Goal: Information Seeking & Learning: Check status

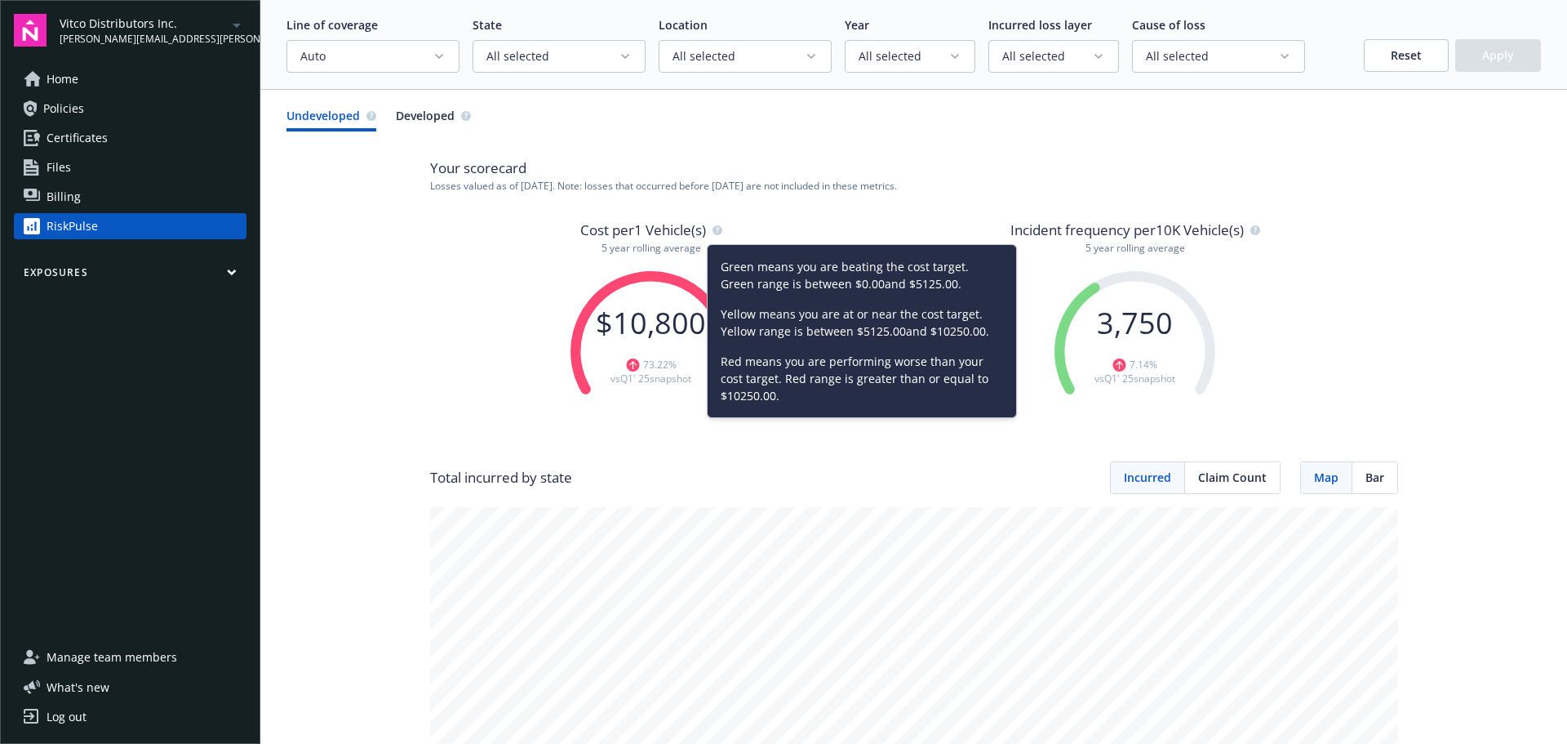
click at [406, 115] on span "Developed" at bounding box center [425, 115] width 59 height 17
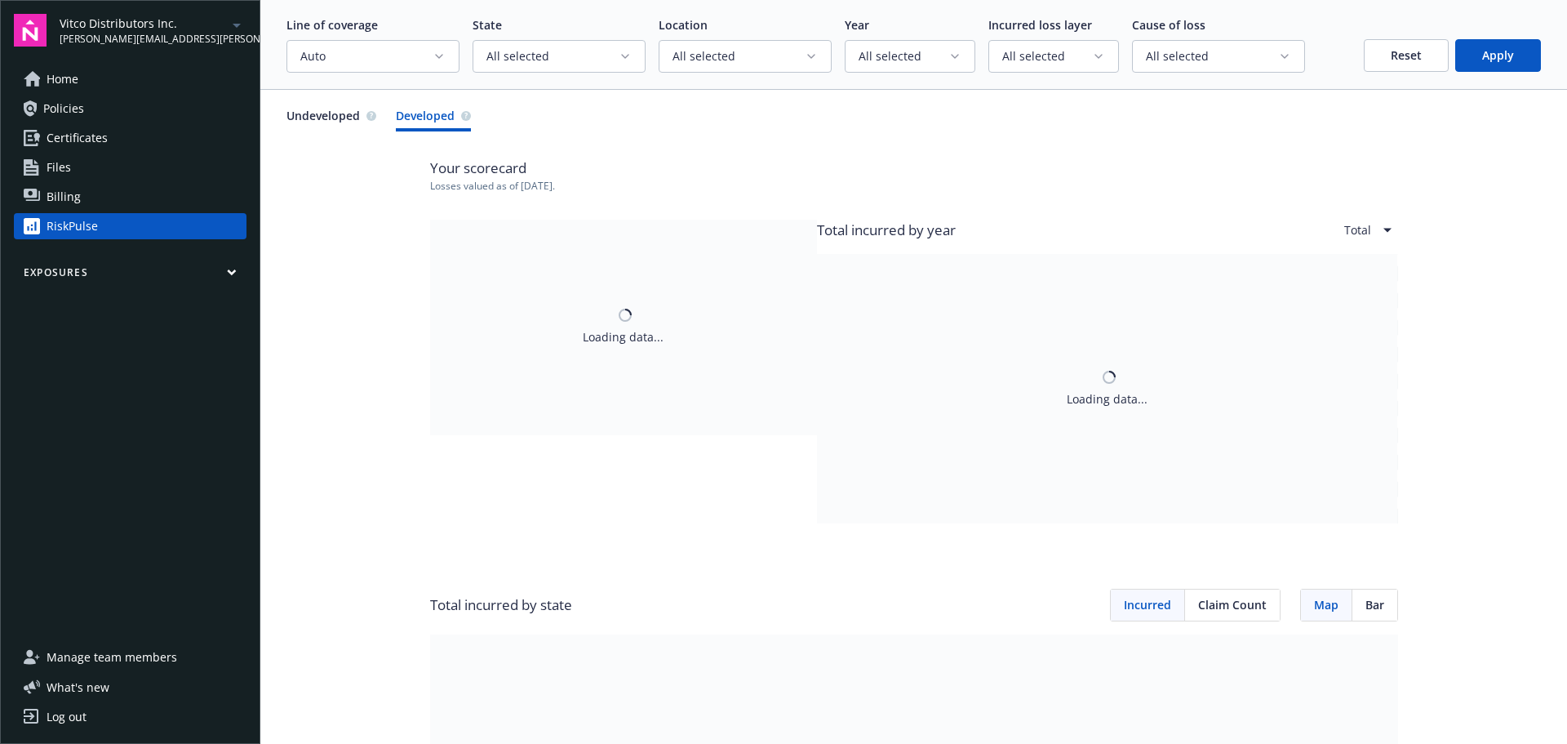
click at [331, 114] on span "Undeveloped" at bounding box center [322, 115] width 73 height 17
